Goal: Find specific page/section: Find specific page/section

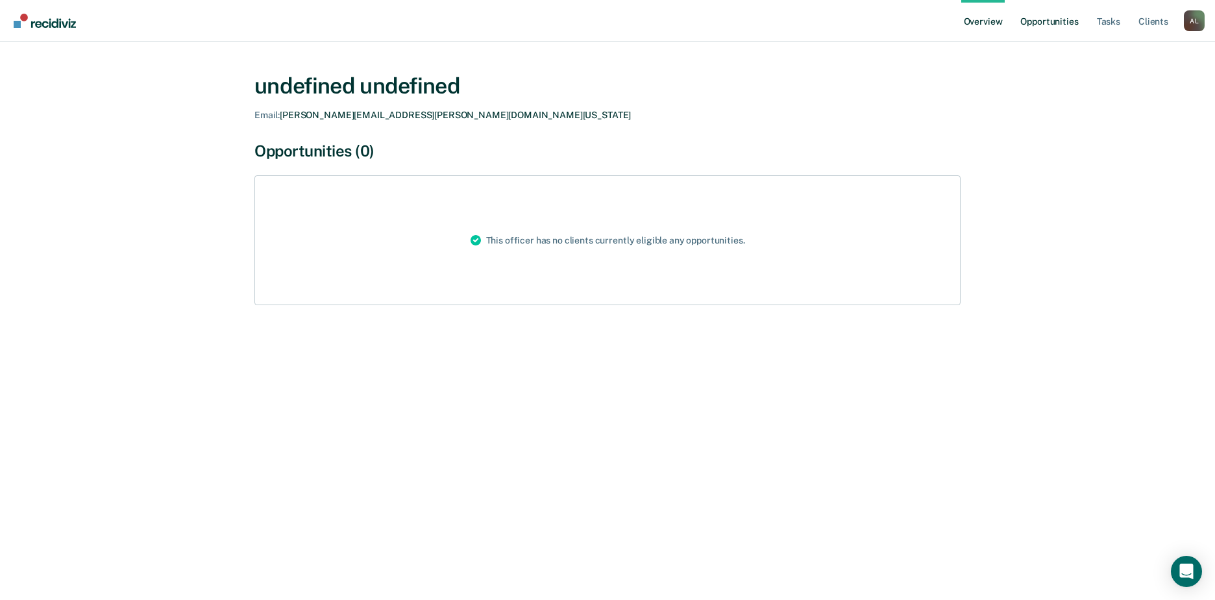
click at [1028, 19] on link "Opportunities" at bounding box center [1049, 21] width 63 height 42
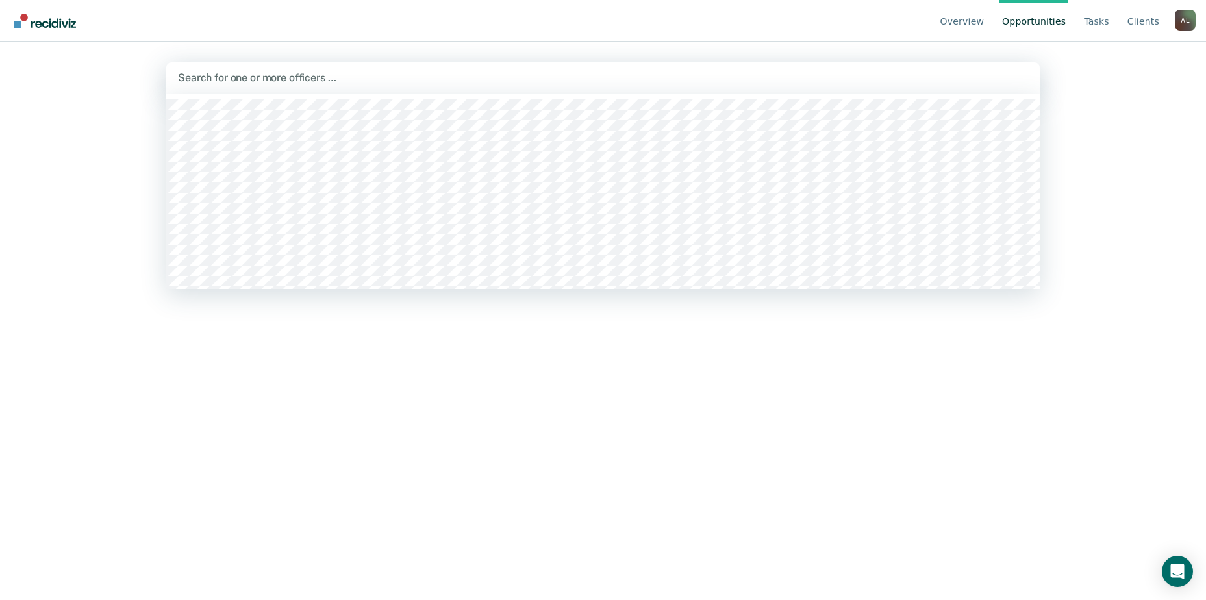
click at [225, 77] on div at bounding box center [603, 77] width 850 height 15
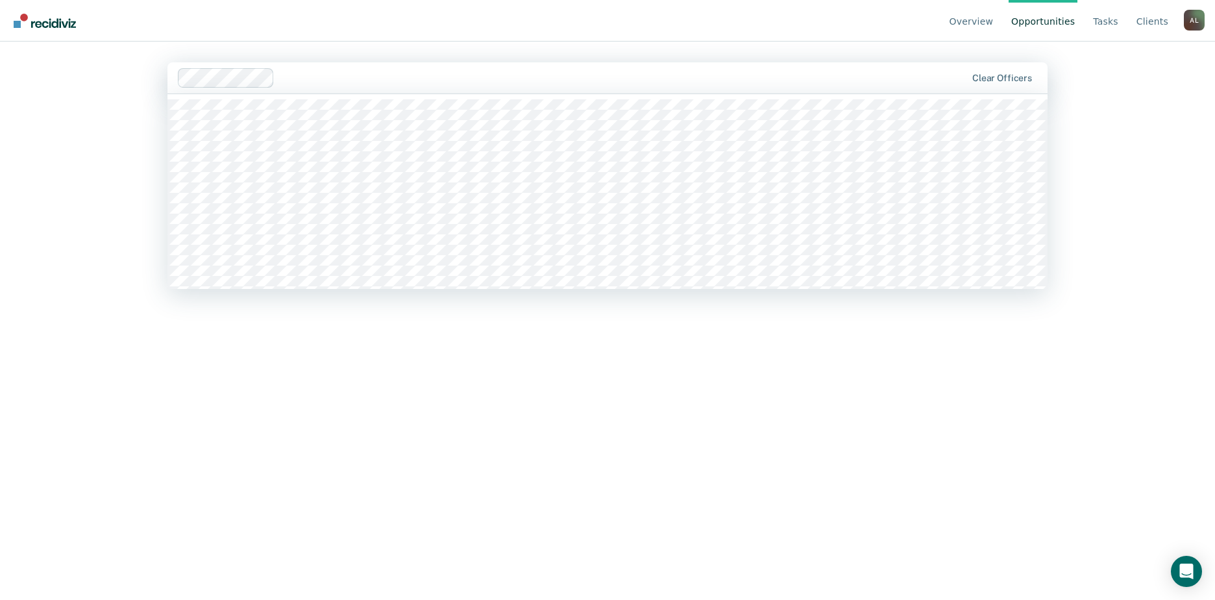
click at [843, 73] on div at bounding box center [623, 77] width 686 height 15
type input "[DEMOGRAPHIC_DATA]"
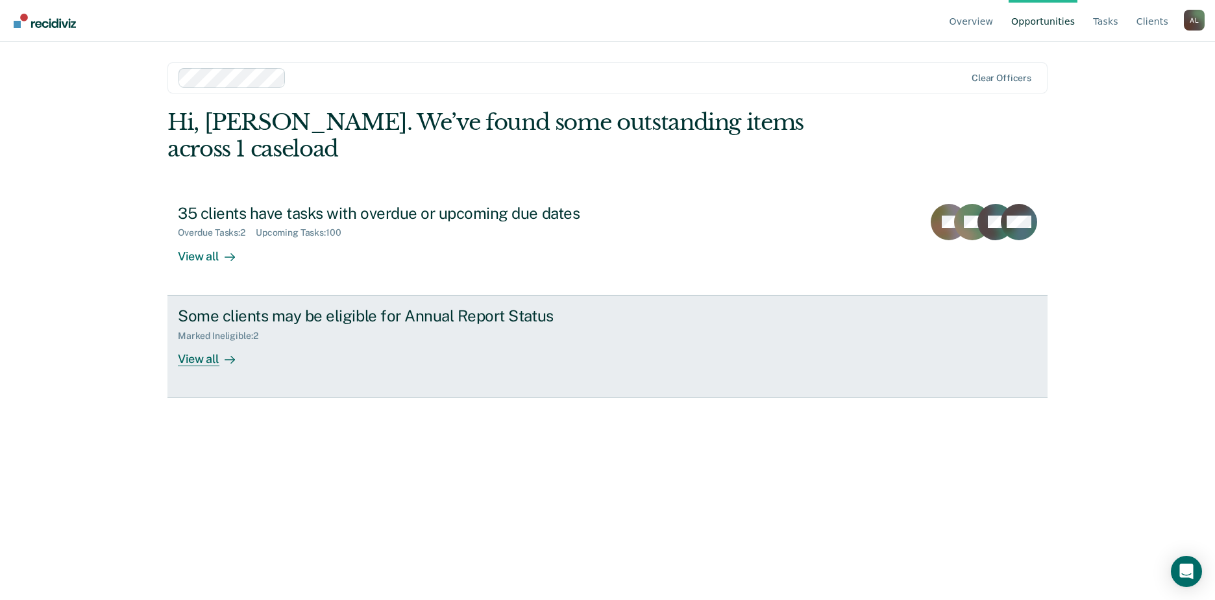
click at [197, 341] on div "View all" at bounding box center [214, 353] width 73 height 25
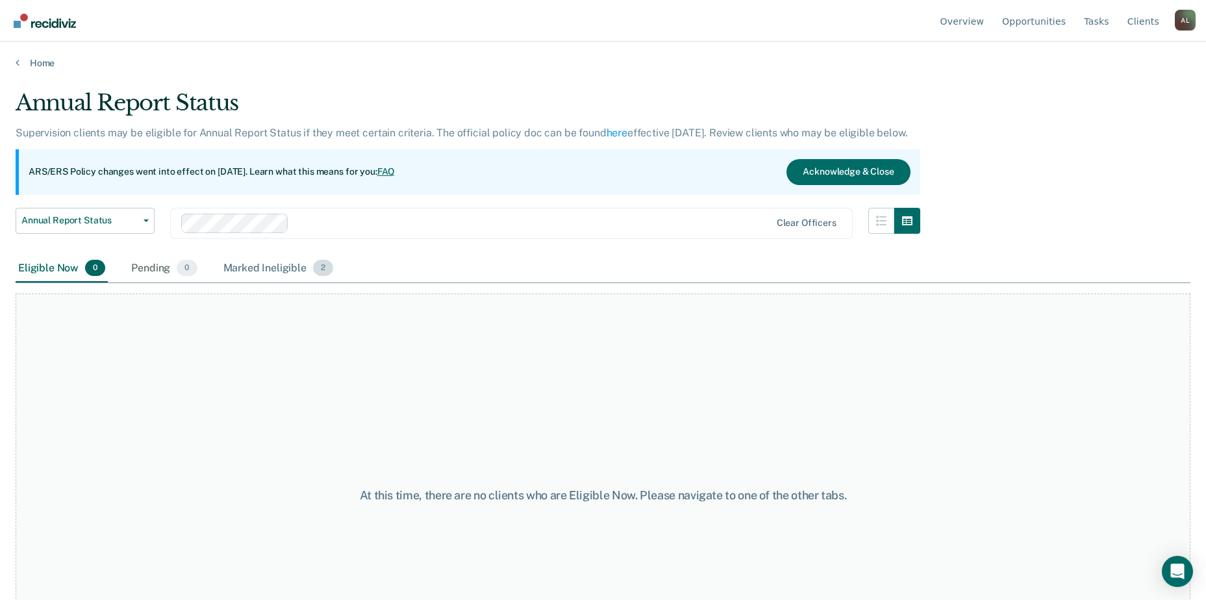
click at [261, 267] on div "Marked Ineligible 2" at bounding box center [279, 268] width 116 height 29
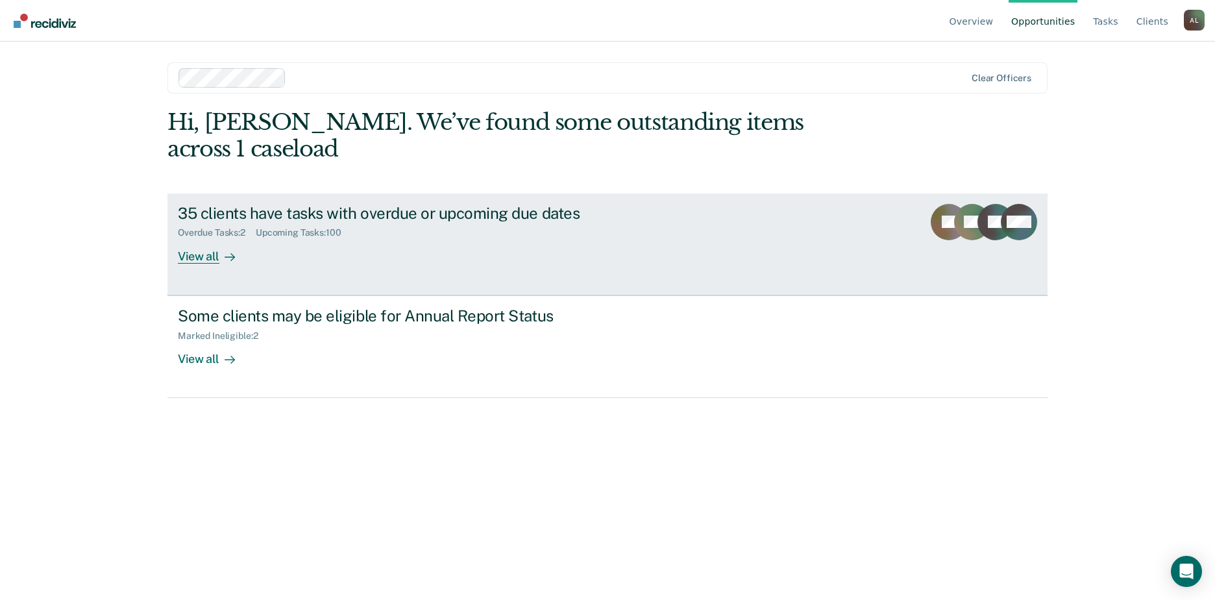
click at [214, 238] on div "View all" at bounding box center [214, 250] width 73 height 25
